Goal: Check status: Check status

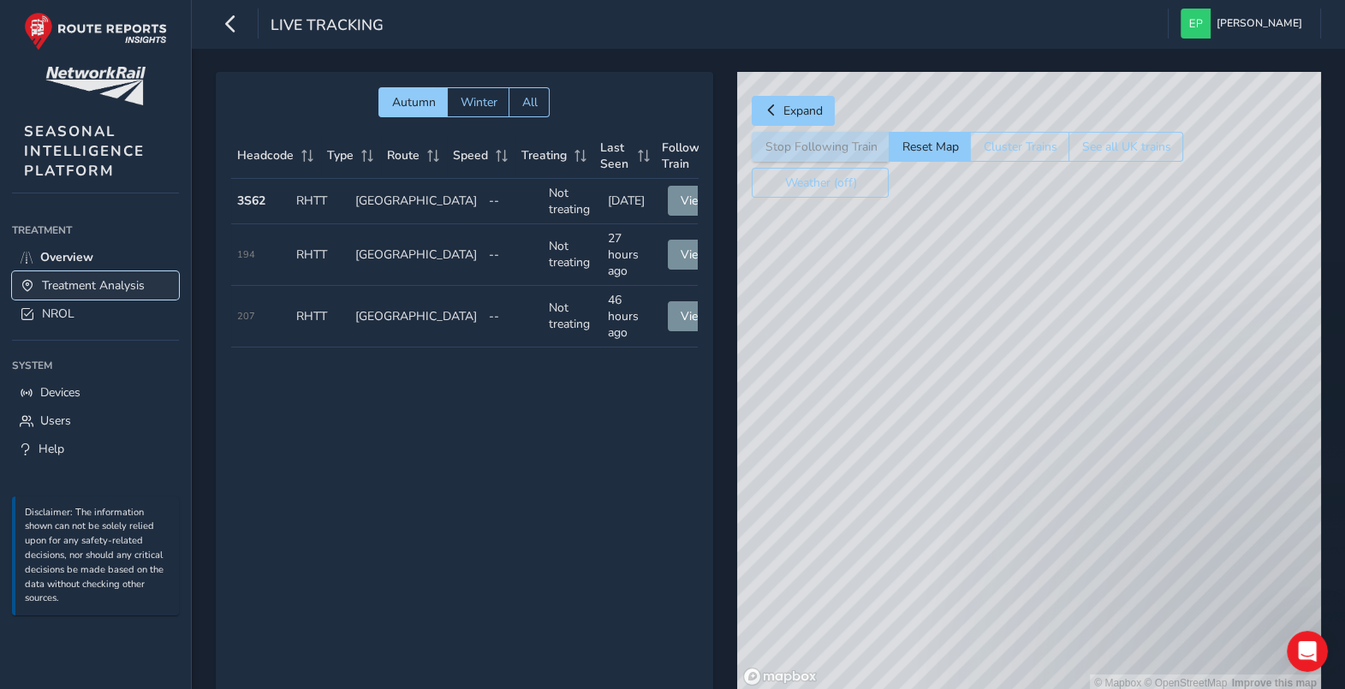
click at [55, 282] on span "Treatment Analysis" at bounding box center [93, 285] width 103 height 16
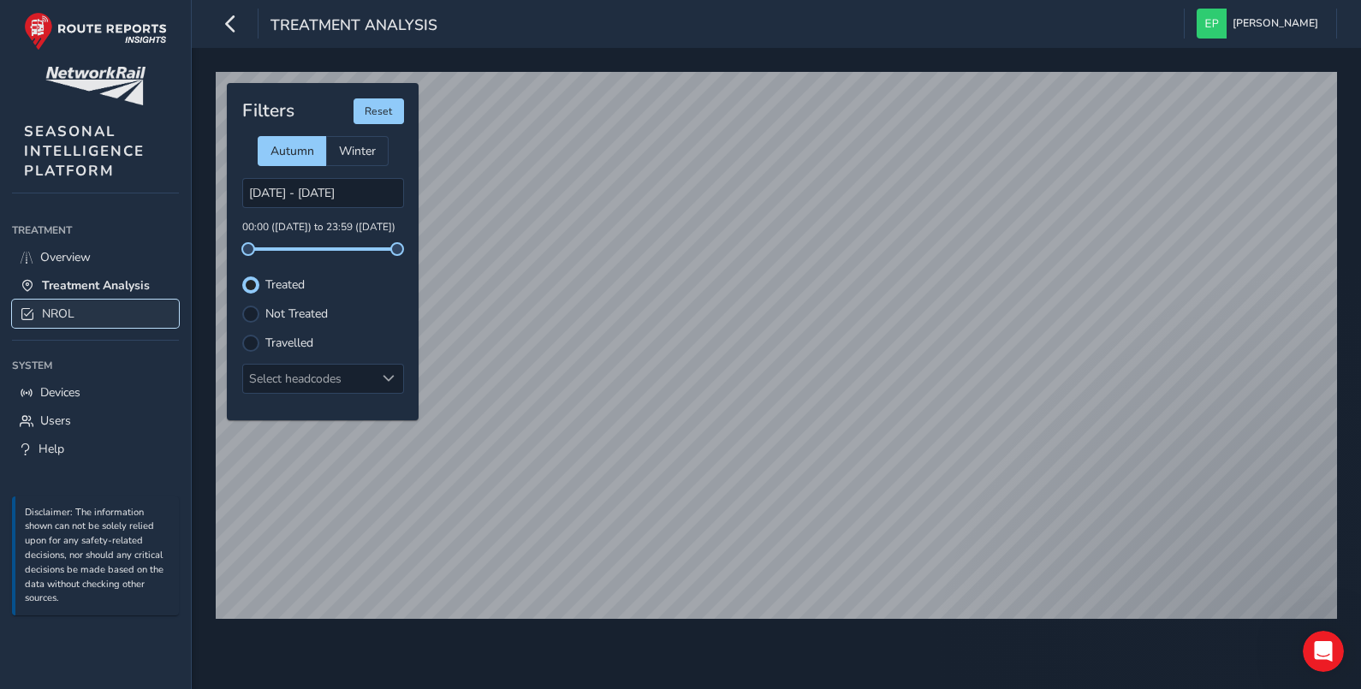
click at [68, 318] on span "NROL" at bounding box center [58, 314] width 33 height 16
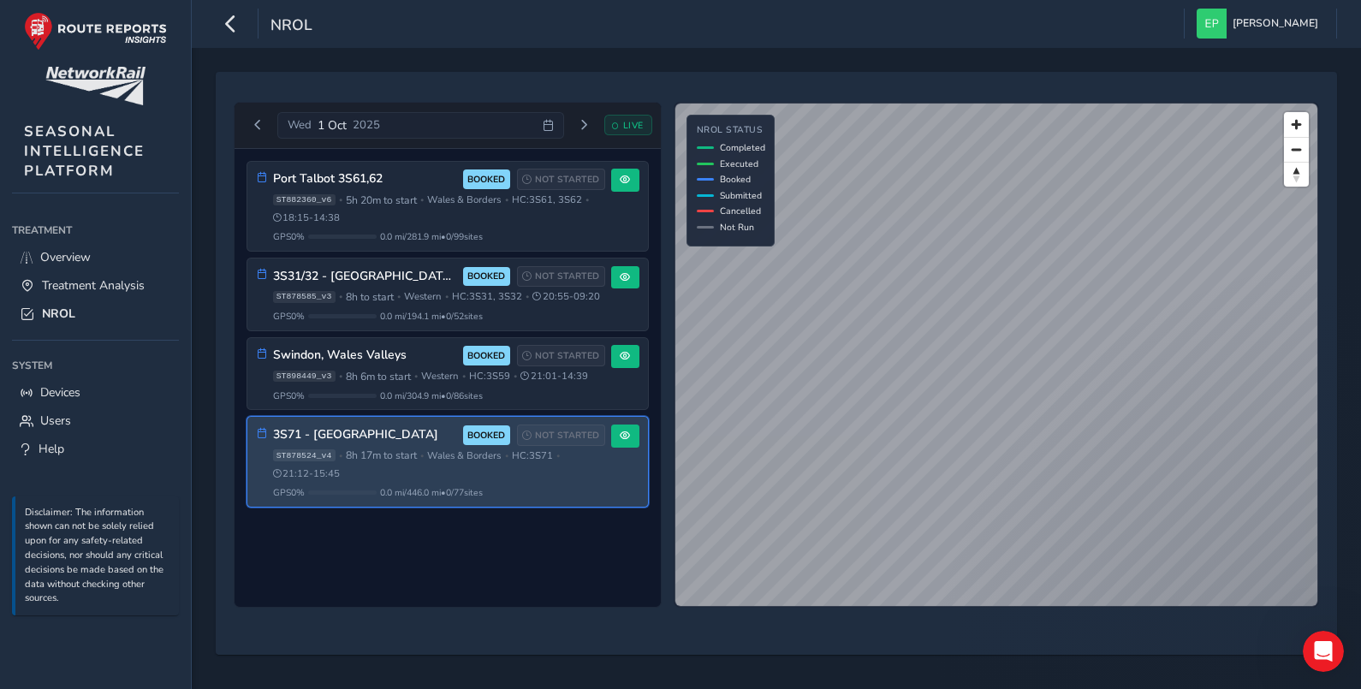
click at [398, 443] on h3 "3S71 - [GEOGRAPHIC_DATA]" at bounding box center [365, 435] width 184 height 15
click at [556, 499] on div "GPS 0 % 0.0 mi / 446.0 mi • 0 / 77 sites" at bounding box center [439, 492] width 332 height 13
click at [526, 499] on div "3S71 - North & Mid Wales BOOKED NOT STARTED ST878524_v4 • 8h 17m to start • [GE…" at bounding box center [439, 462] width 332 height 74
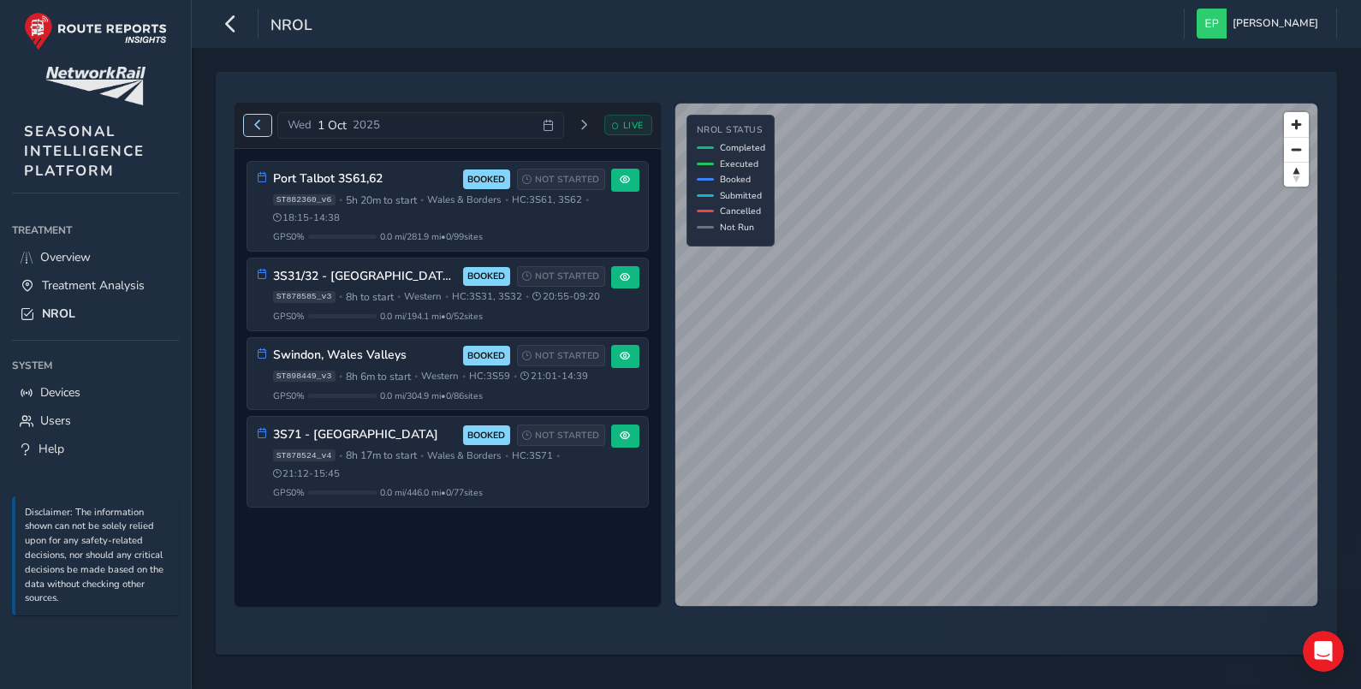
click at [259, 124] on span "Previous day" at bounding box center [258, 125] width 10 height 10
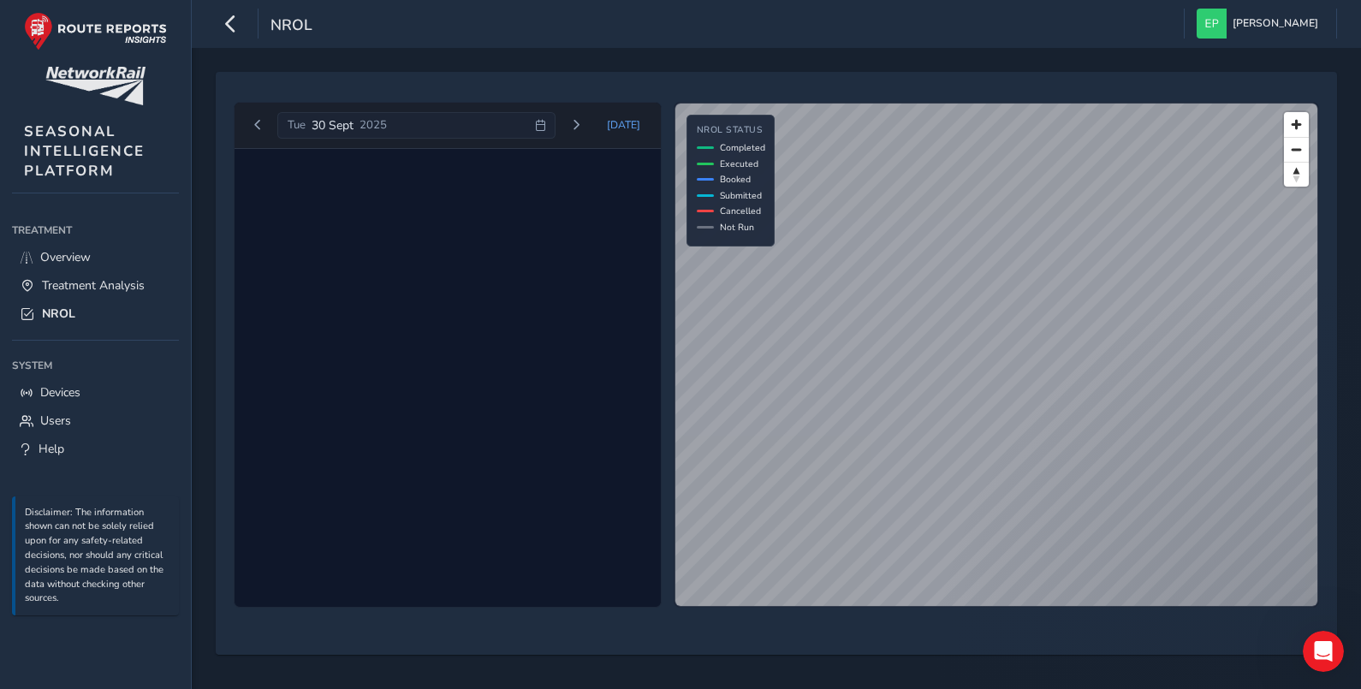
click at [474, 455] on div at bounding box center [448, 378] width 426 height 459
click at [578, 121] on span "Next day" at bounding box center [576, 125] width 10 height 10
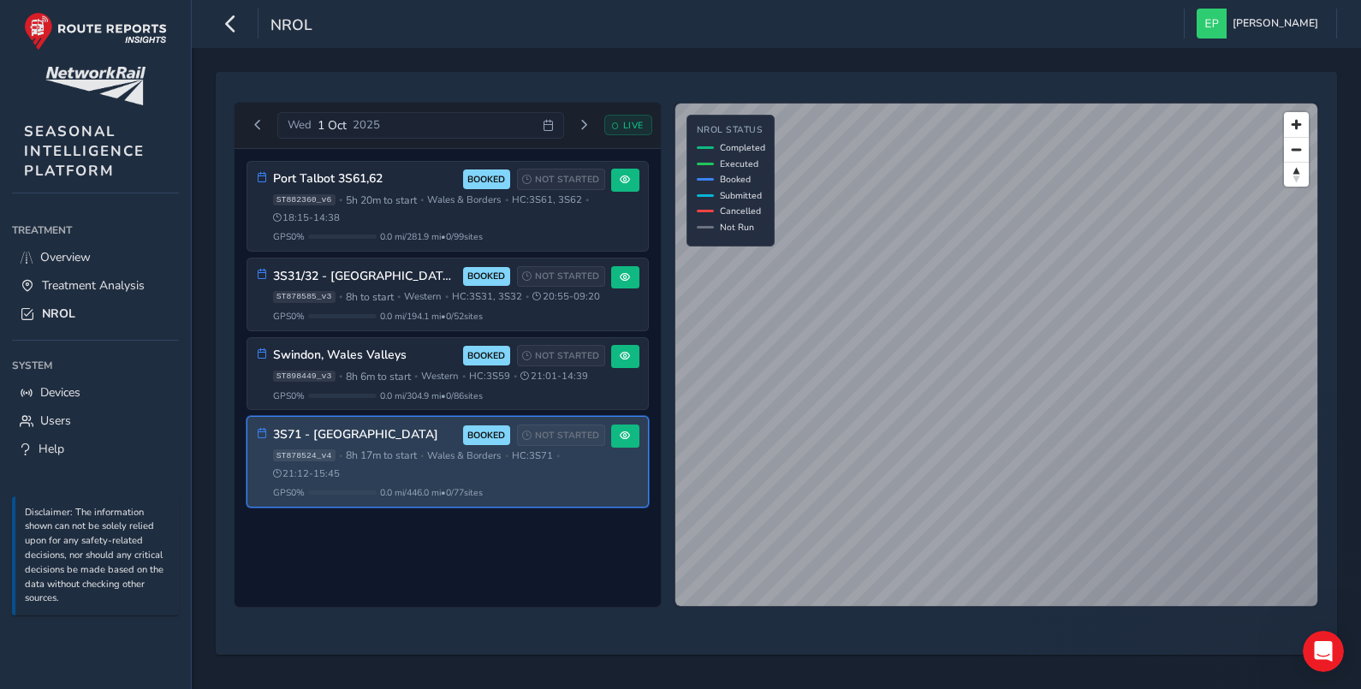
click at [369, 462] on span "8h 17m to start" at bounding box center [381, 456] width 71 height 14
click at [460, 499] on span "0.0 mi / 446.0 mi • 0 / 77 sites" at bounding box center [431, 492] width 103 height 13
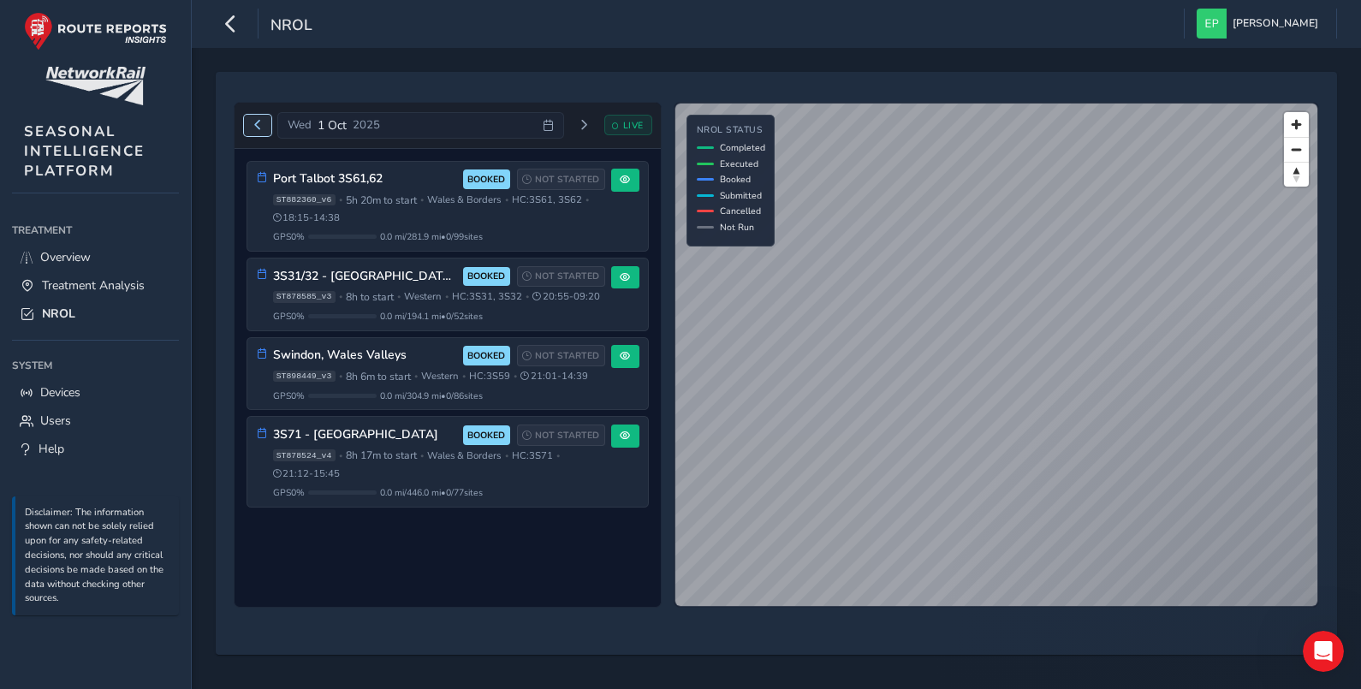
click at [256, 115] on button "Previous day" at bounding box center [258, 125] width 28 height 21
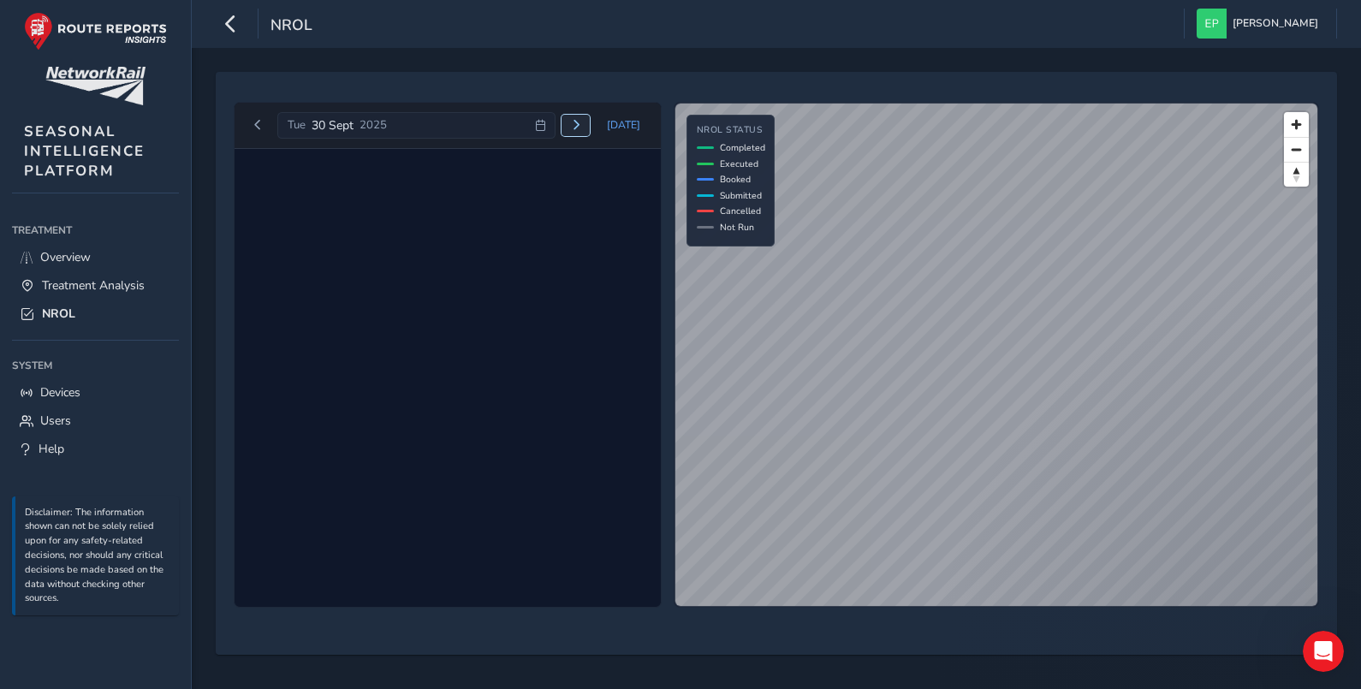
click at [587, 124] on button "Next day" at bounding box center [576, 125] width 28 height 21
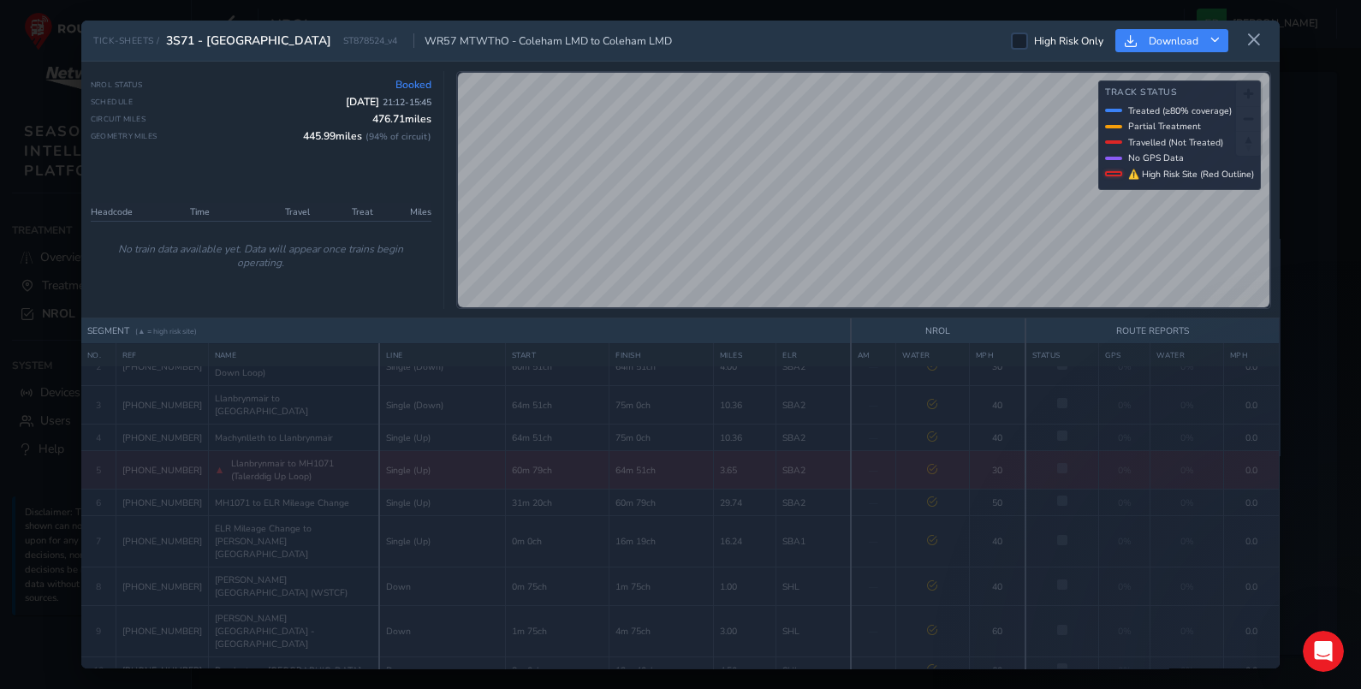
scroll to position [76, 0]
